Goal: Find specific page/section: Find specific page/section

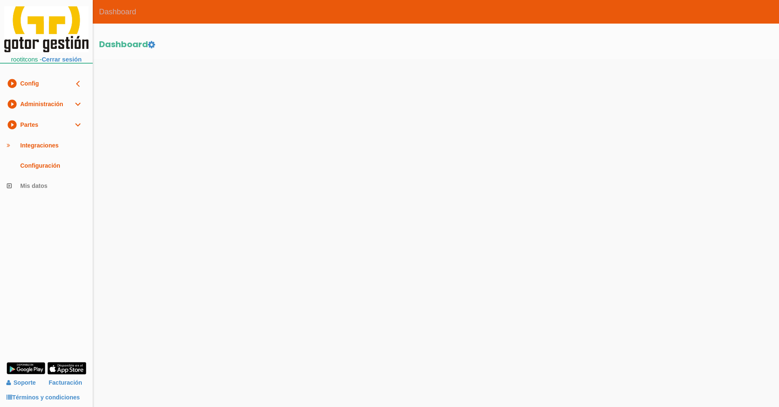
click at [24, 121] on link "play_circle_filled Partes expand_more" at bounding box center [46, 125] width 93 height 21
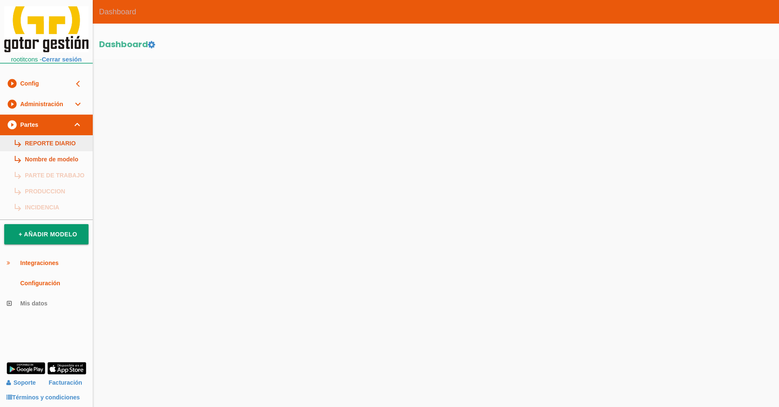
click at [43, 142] on link "subdirectory_arrow_right REPORTE DIARIO" at bounding box center [46, 143] width 93 height 16
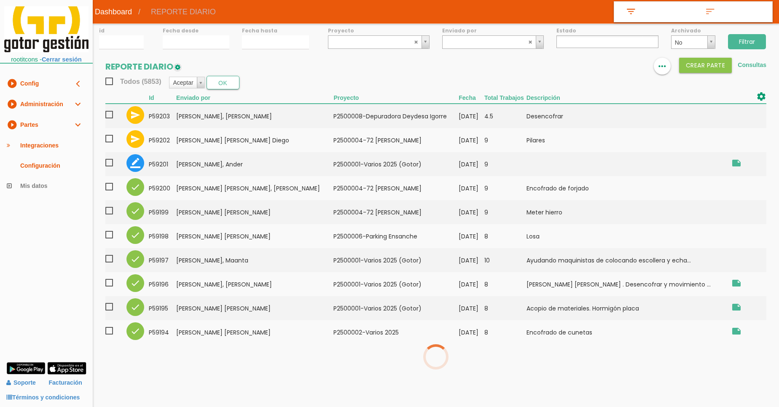
select select
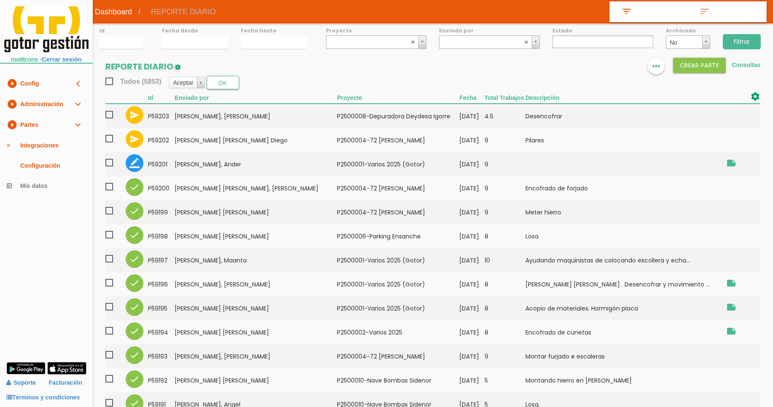
click at [62, 21] on img at bounding box center [46, 29] width 84 height 46
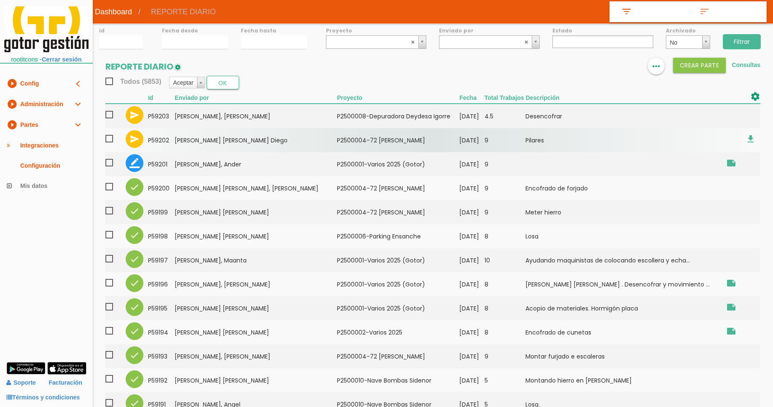
click at [219, 140] on td "Bocanegra Bedoya, Juan Diego" at bounding box center [256, 140] width 162 height 24
